Goal: Check status: Check status

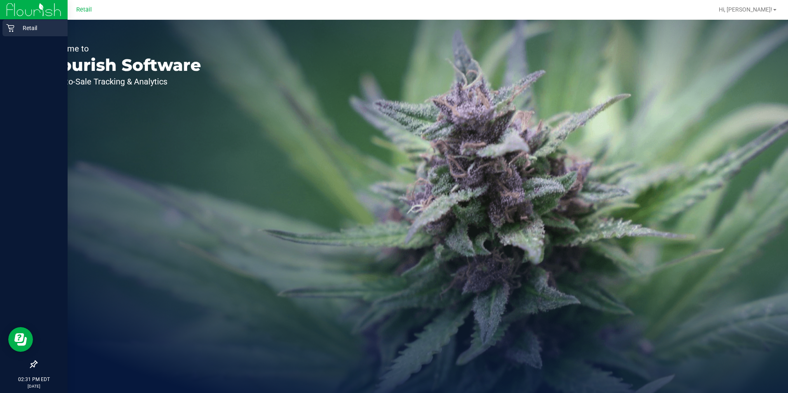
click at [7, 29] on icon at bounding box center [10, 28] width 8 height 8
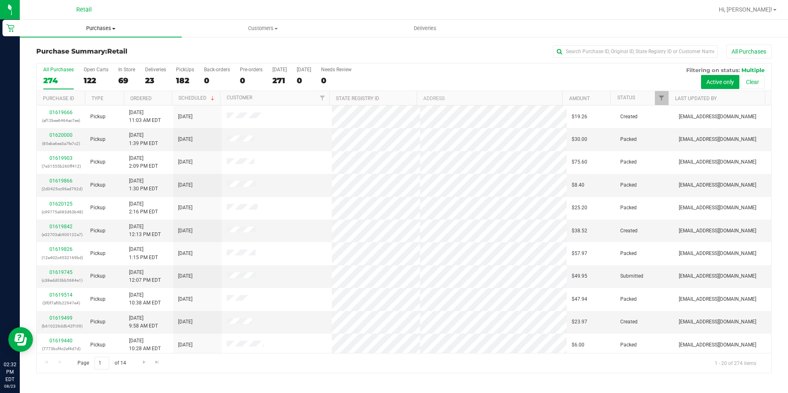
click at [89, 33] on uib-tab-heading "Purchases Summary of purchases Fulfillment All purchases" at bounding box center [101, 28] width 162 height 17
click at [61, 49] on span "Summary of purchases" at bounding box center [62, 49] width 85 height 7
click at [625, 99] on link "Status" at bounding box center [627, 98] width 18 height 6
click at [94, 96] on link "Type" at bounding box center [98, 99] width 12 height 6
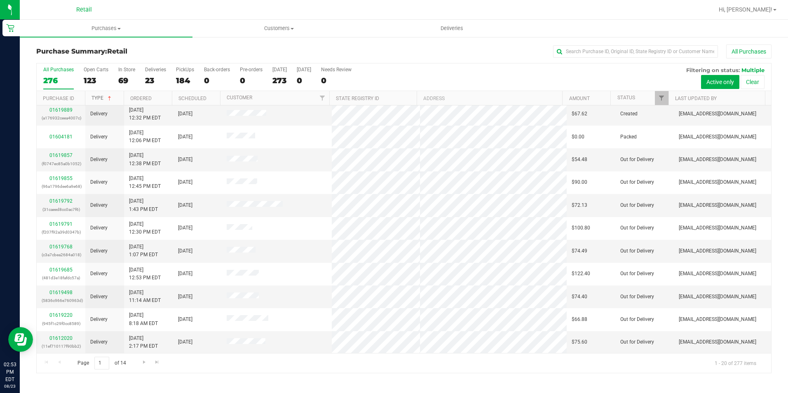
scroll to position [209, 0]
click at [143, 362] on span "Go to the next page" at bounding box center [144, 362] width 7 height 7
